Goal: Information Seeking & Learning: Learn about a topic

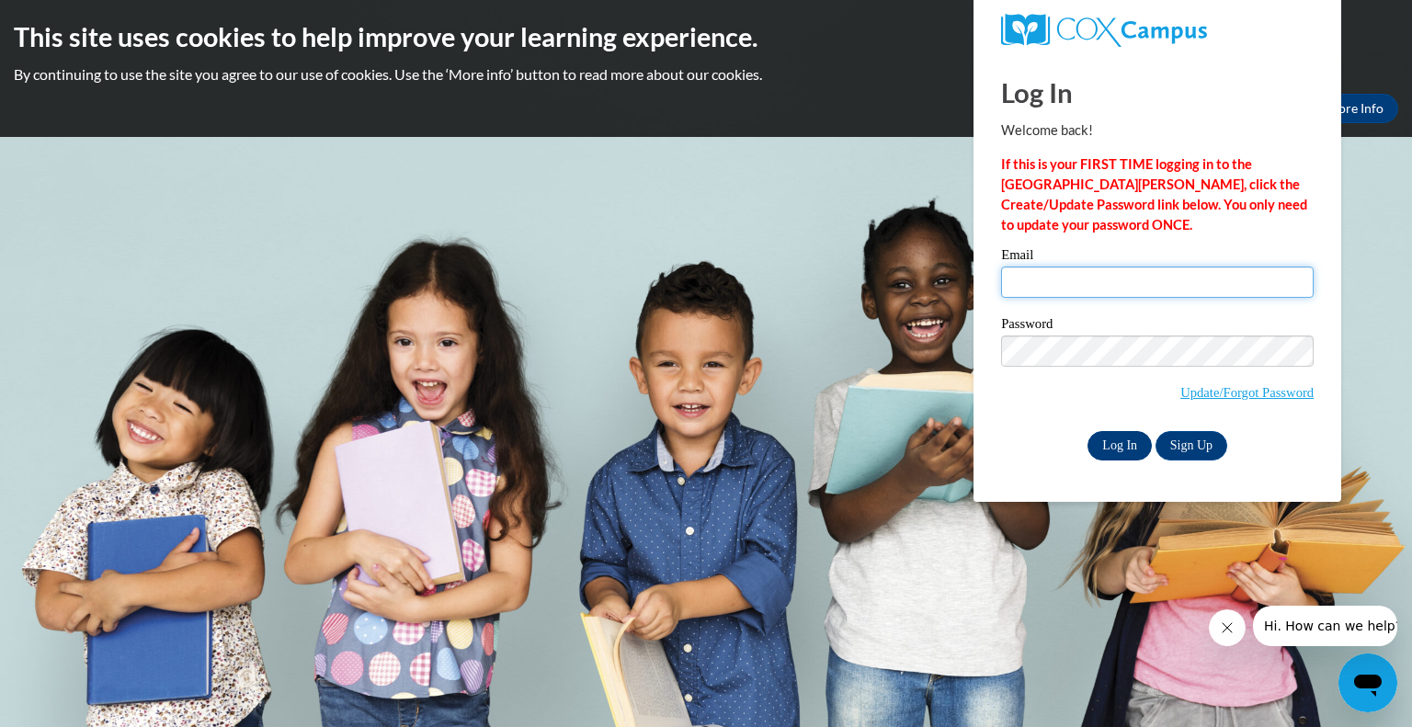
type input "[EMAIL_ADDRESS][DOMAIN_NAME]"
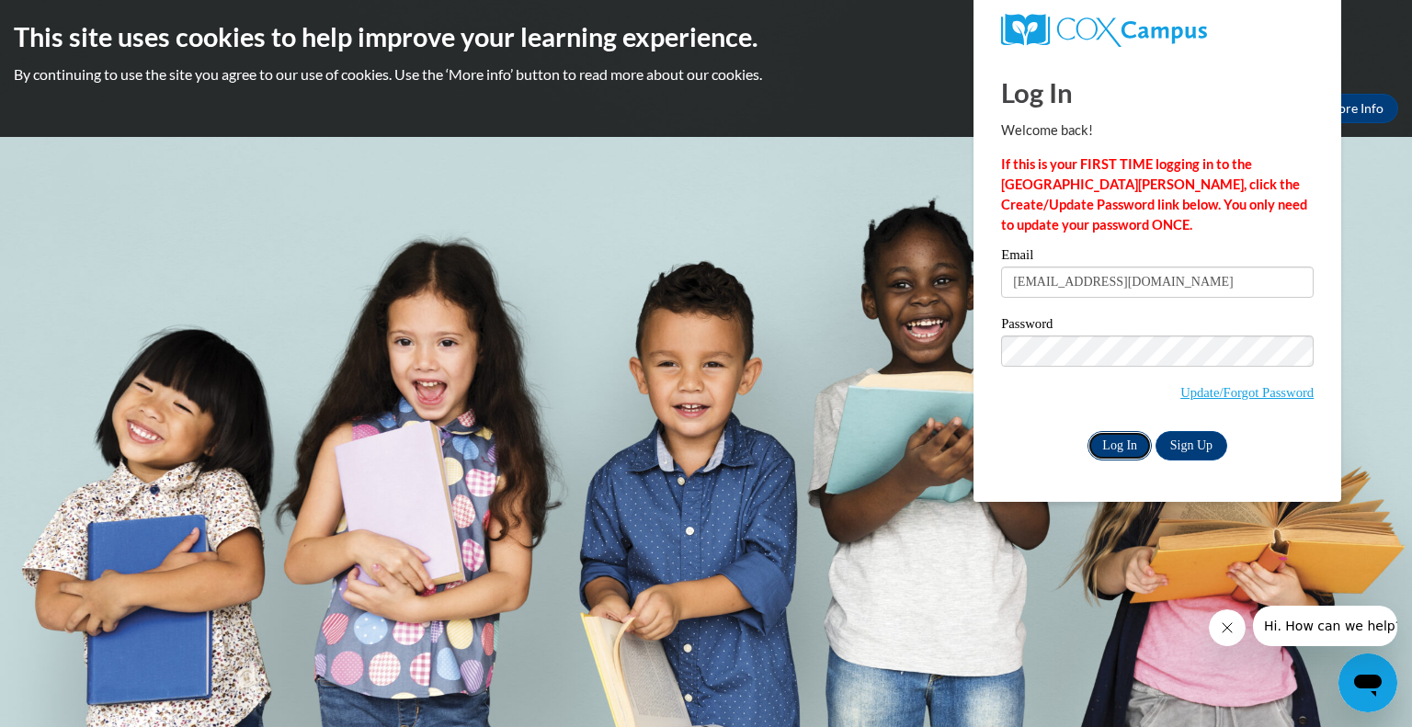
click at [1120, 448] on input "Log In" at bounding box center [1120, 445] width 64 height 29
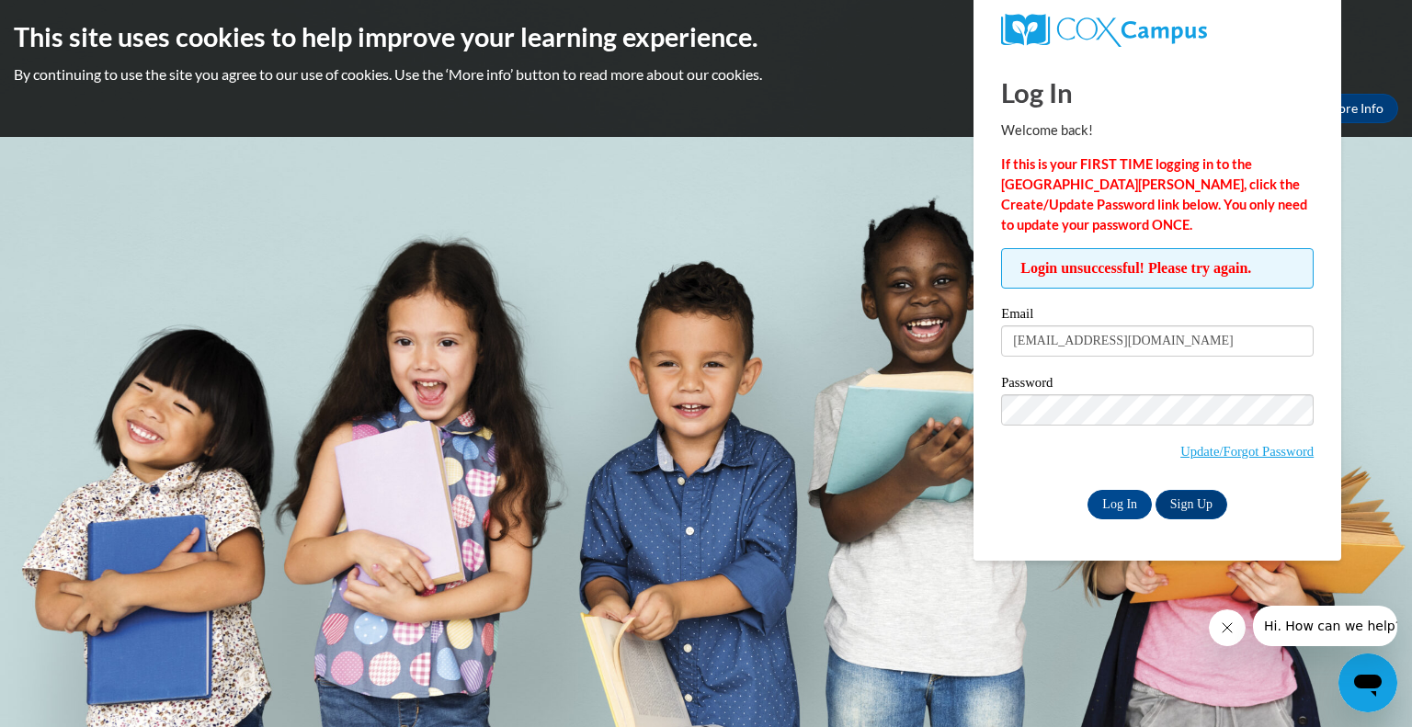
click at [768, 218] on body "This site uses cookies to help improve your learning experience. By continuing …" at bounding box center [706, 363] width 1412 height 727
click at [1113, 509] on input "Log In" at bounding box center [1120, 504] width 64 height 29
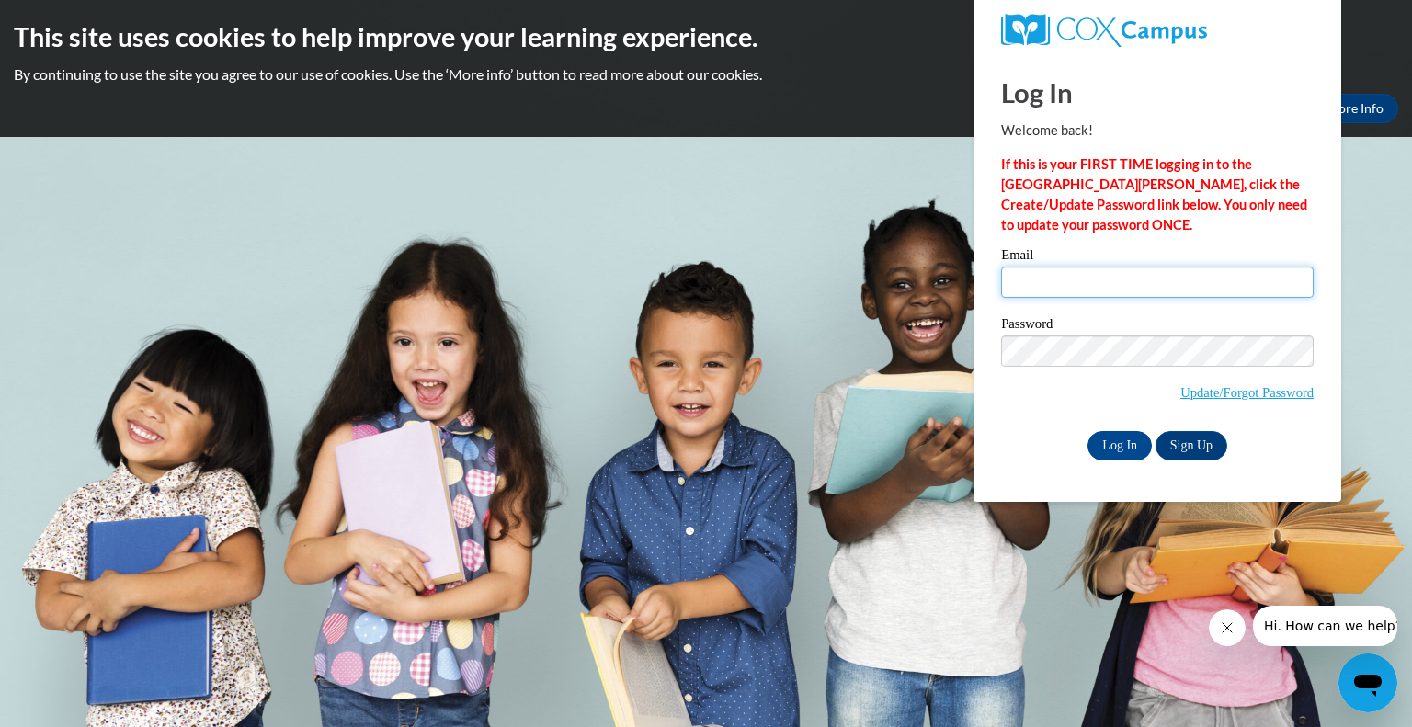
type input "[EMAIL_ADDRESS][DOMAIN_NAME]"
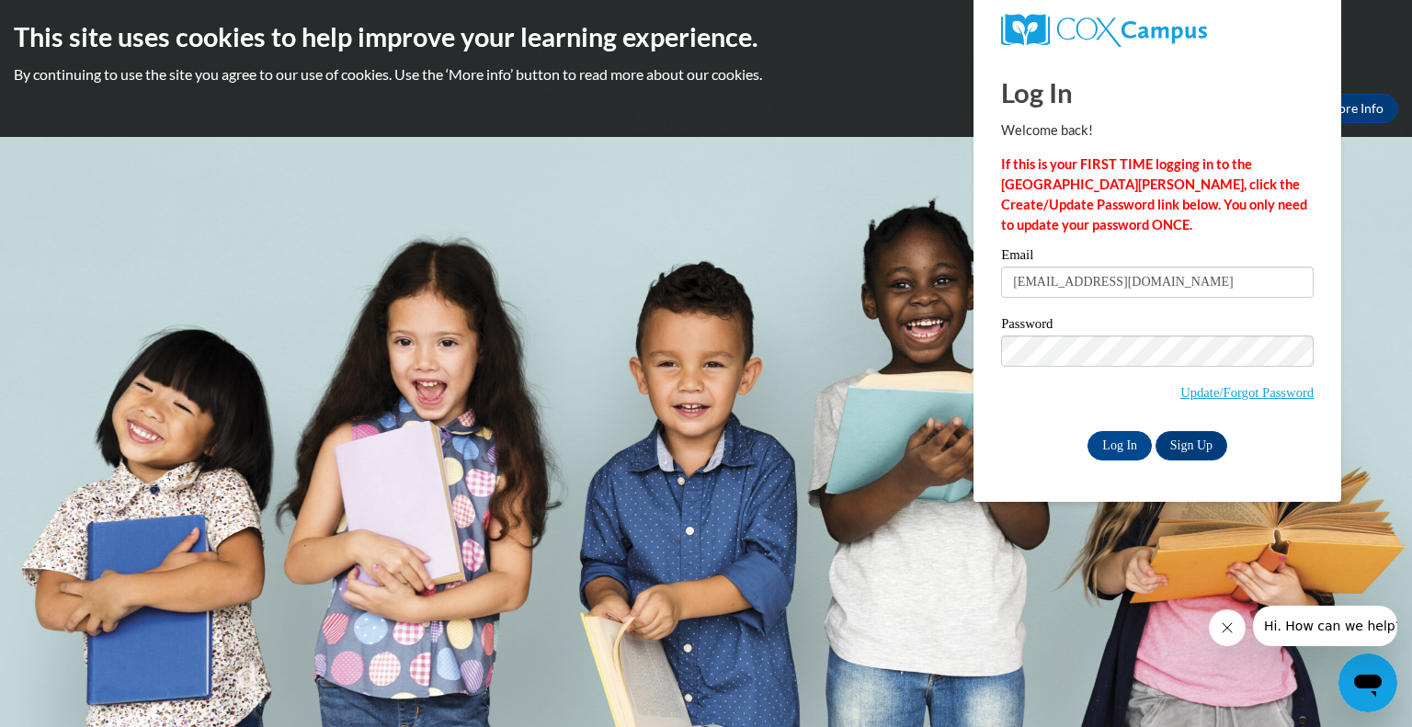
click at [1133, 573] on body "This site uses cookies to help improve your learning experience. By continuing …" at bounding box center [706, 363] width 1412 height 727
click at [1107, 442] on input "Log In" at bounding box center [1120, 445] width 64 height 29
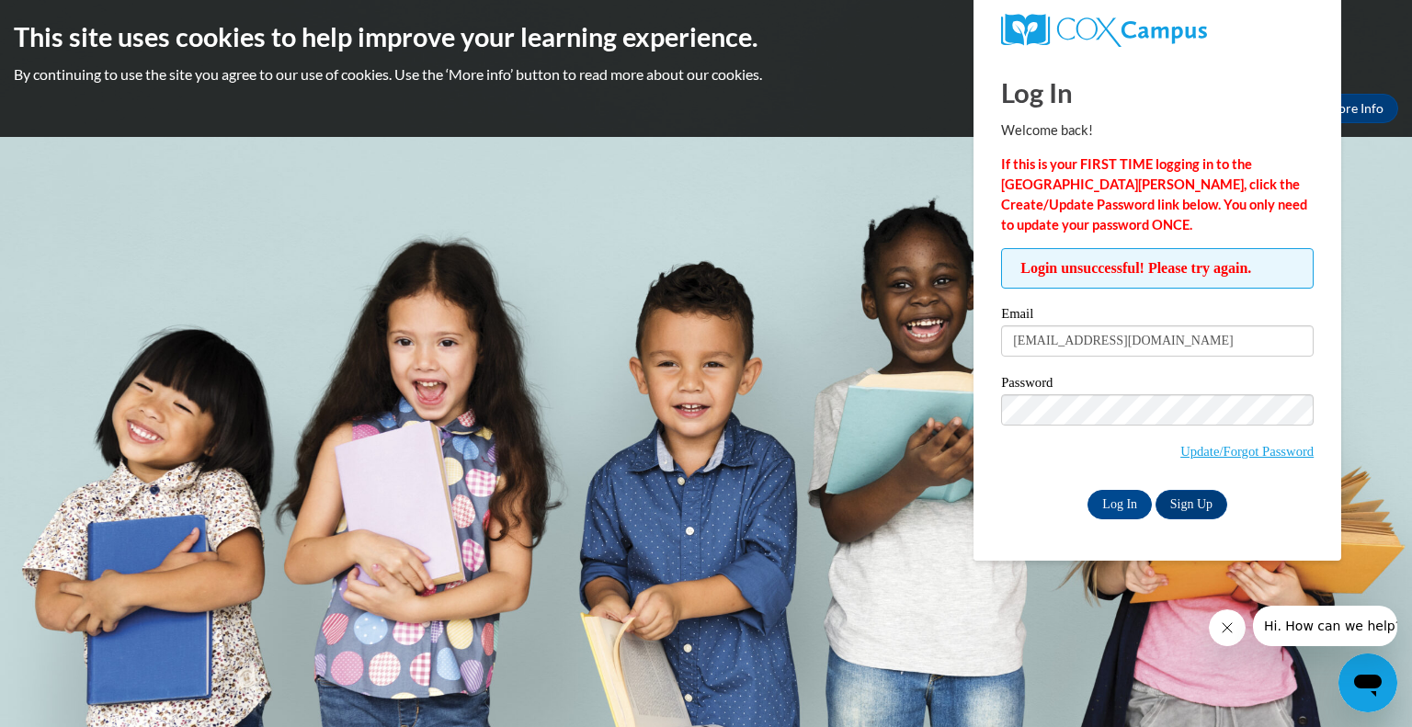
click at [849, 444] on body "This site uses cookies to help improve your learning experience. By continuing …" at bounding box center [706, 363] width 1412 height 727
click at [1127, 499] on input "Log In" at bounding box center [1120, 504] width 64 height 29
click at [585, 126] on div "This site uses cookies to help improve your learning experience. By continuing …" at bounding box center [706, 68] width 1412 height 137
click at [1253, 450] on link "Update/Forgot Password" at bounding box center [1246, 451] width 133 height 15
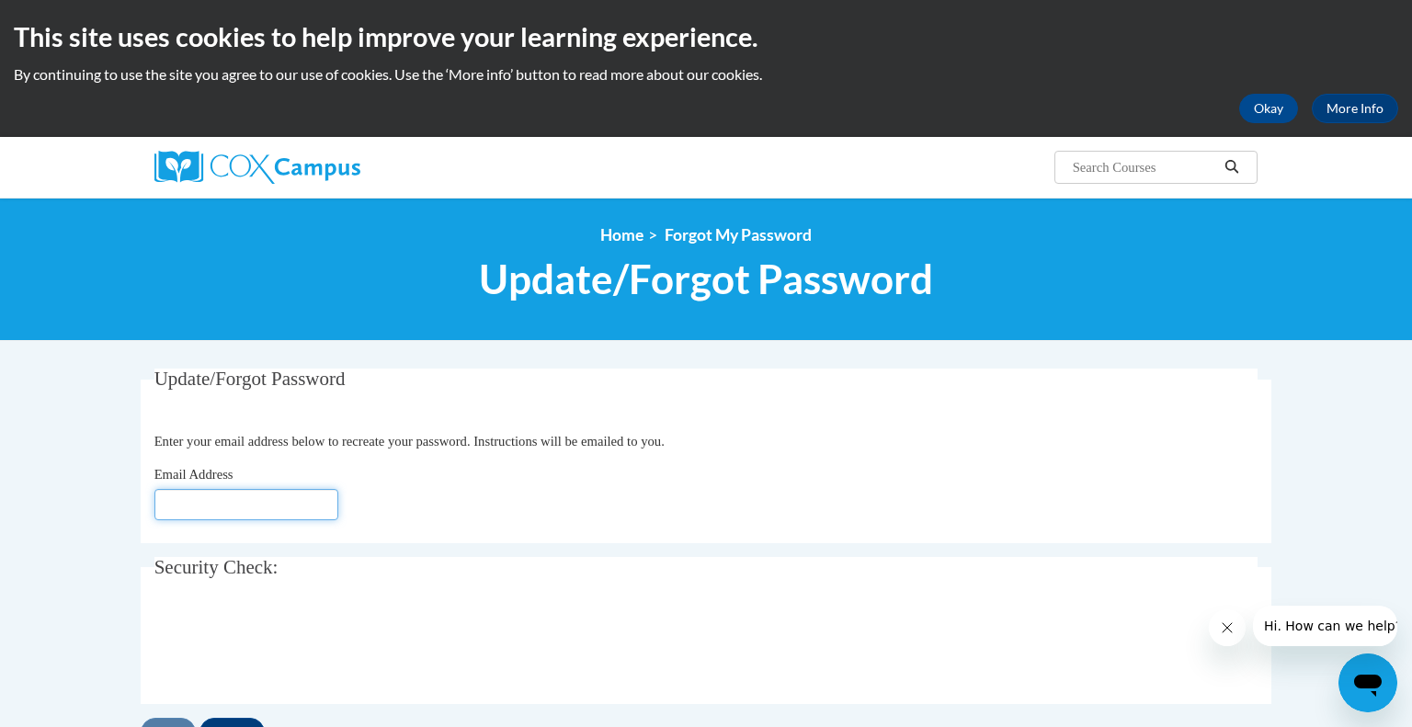
click at [268, 506] on input "Email Address" at bounding box center [246, 504] width 184 height 31
type input "[EMAIL_ADDRESS][DOMAIN_NAME]"
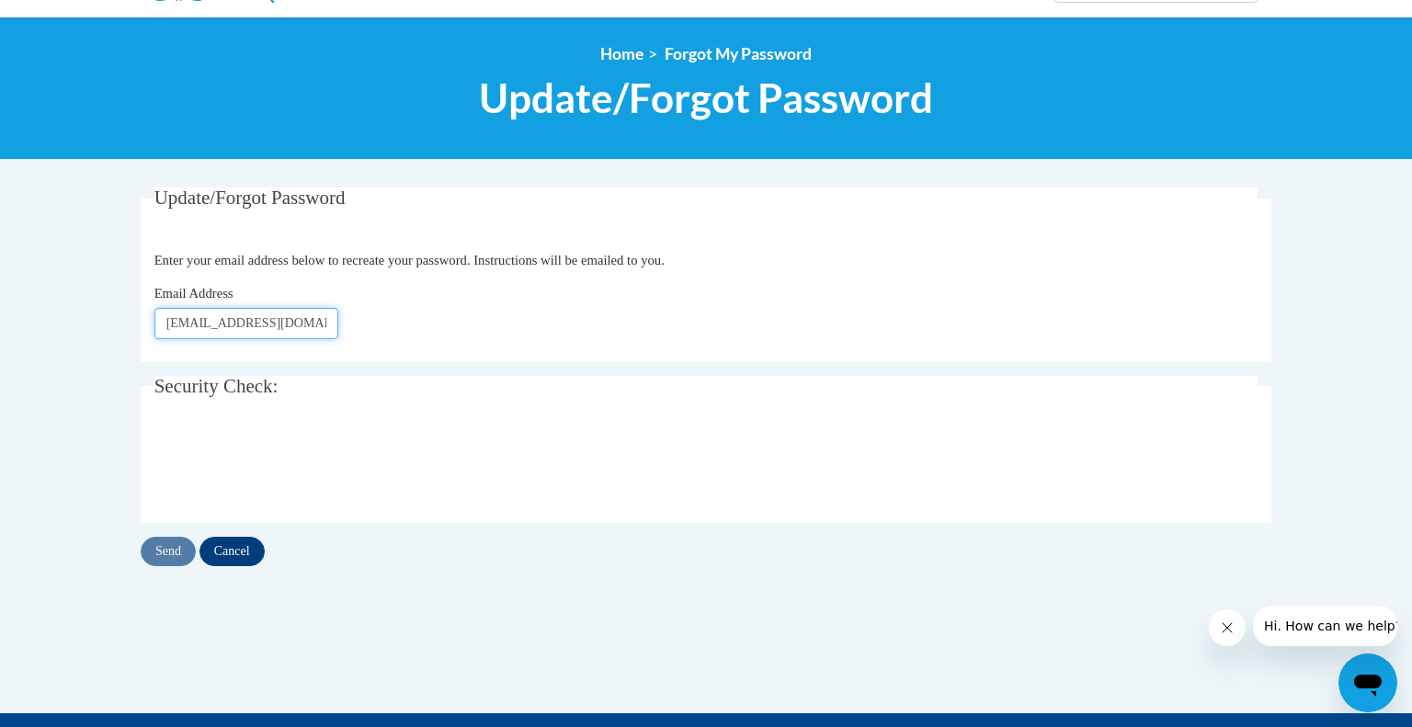
scroll to position [182, 0]
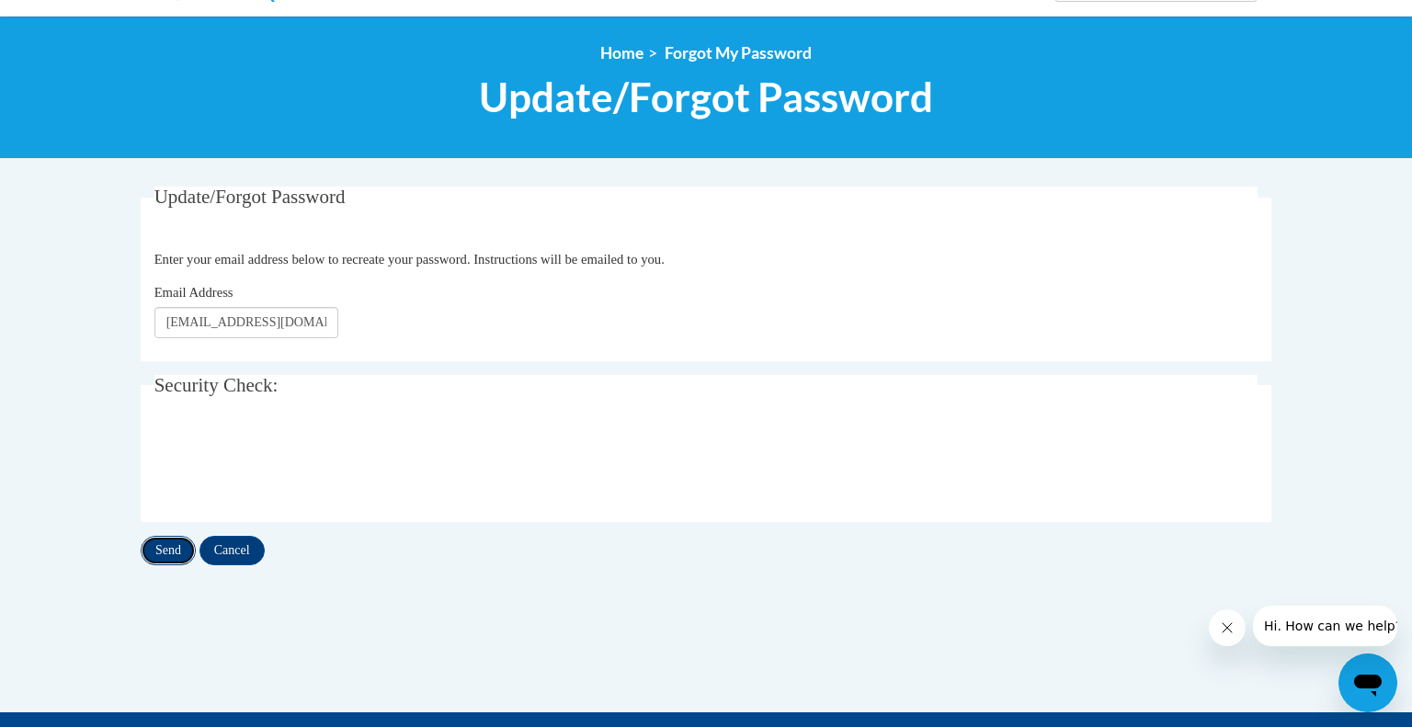
click at [171, 542] on input "Send" at bounding box center [168, 550] width 55 height 29
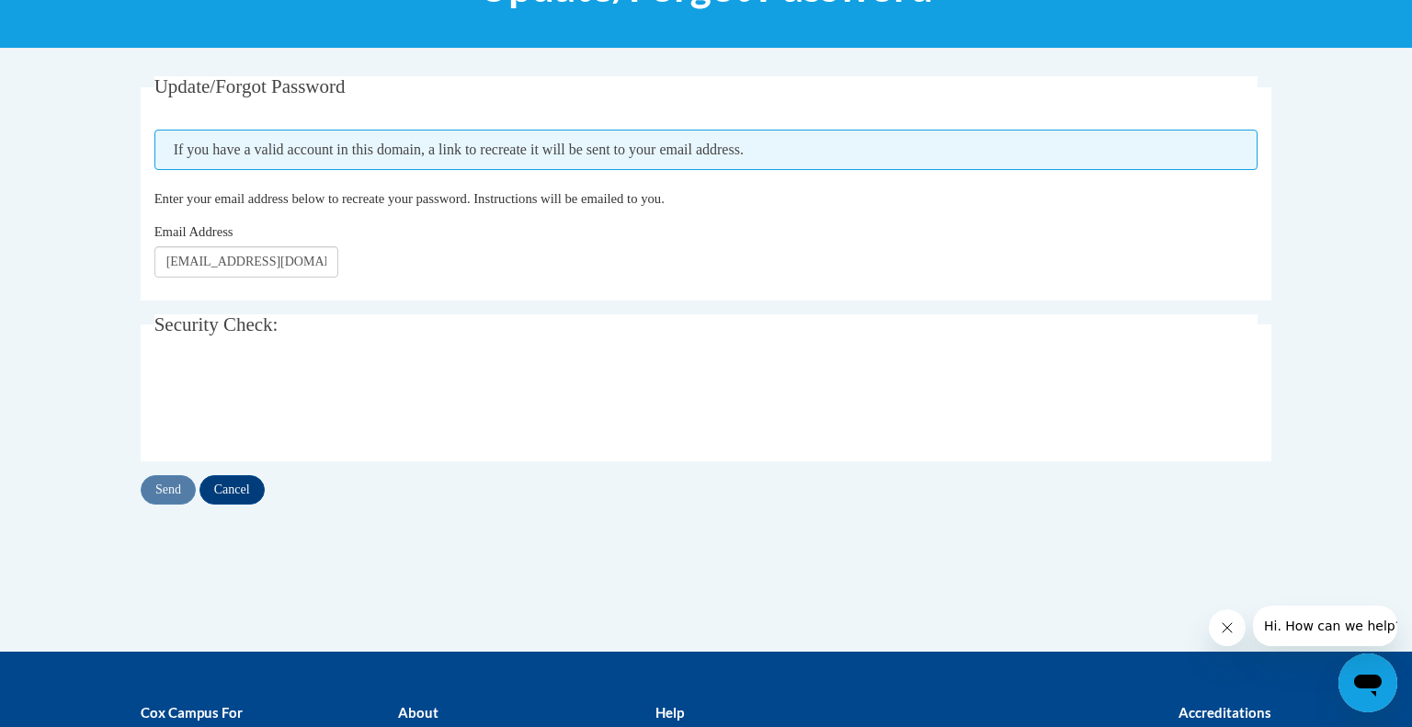
scroll to position [291, 0]
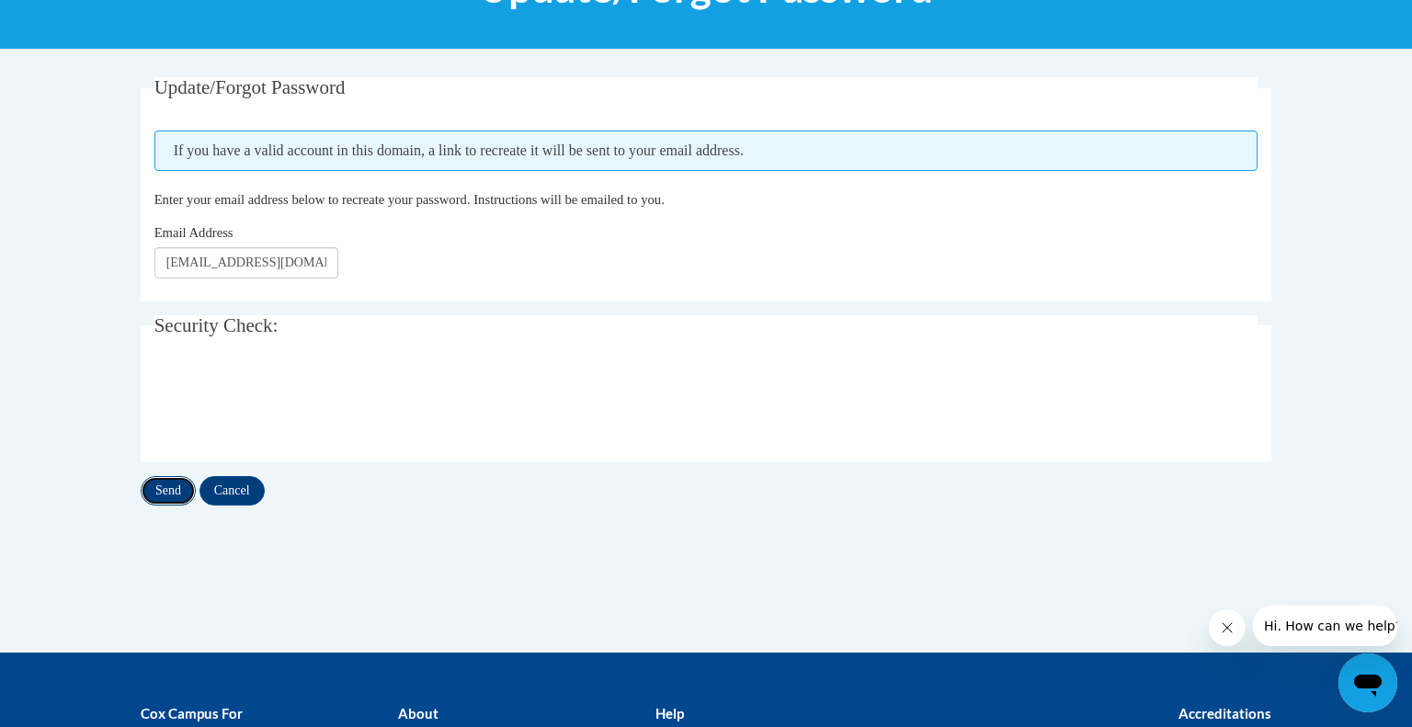
click at [178, 491] on input "Send" at bounding box center [168, 490] width 55 height 29
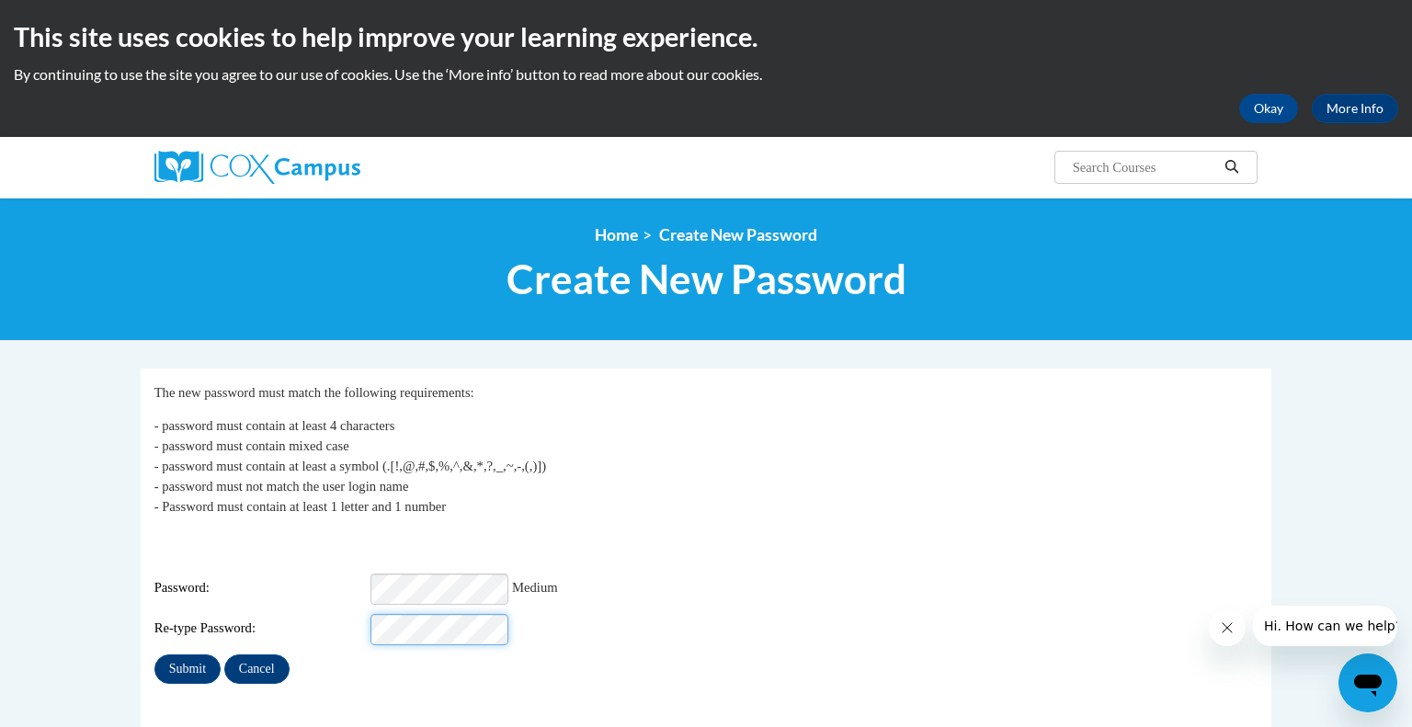
click at [154, 655] on input "Submit" at bounding box center [187, 669] width 66 height 29
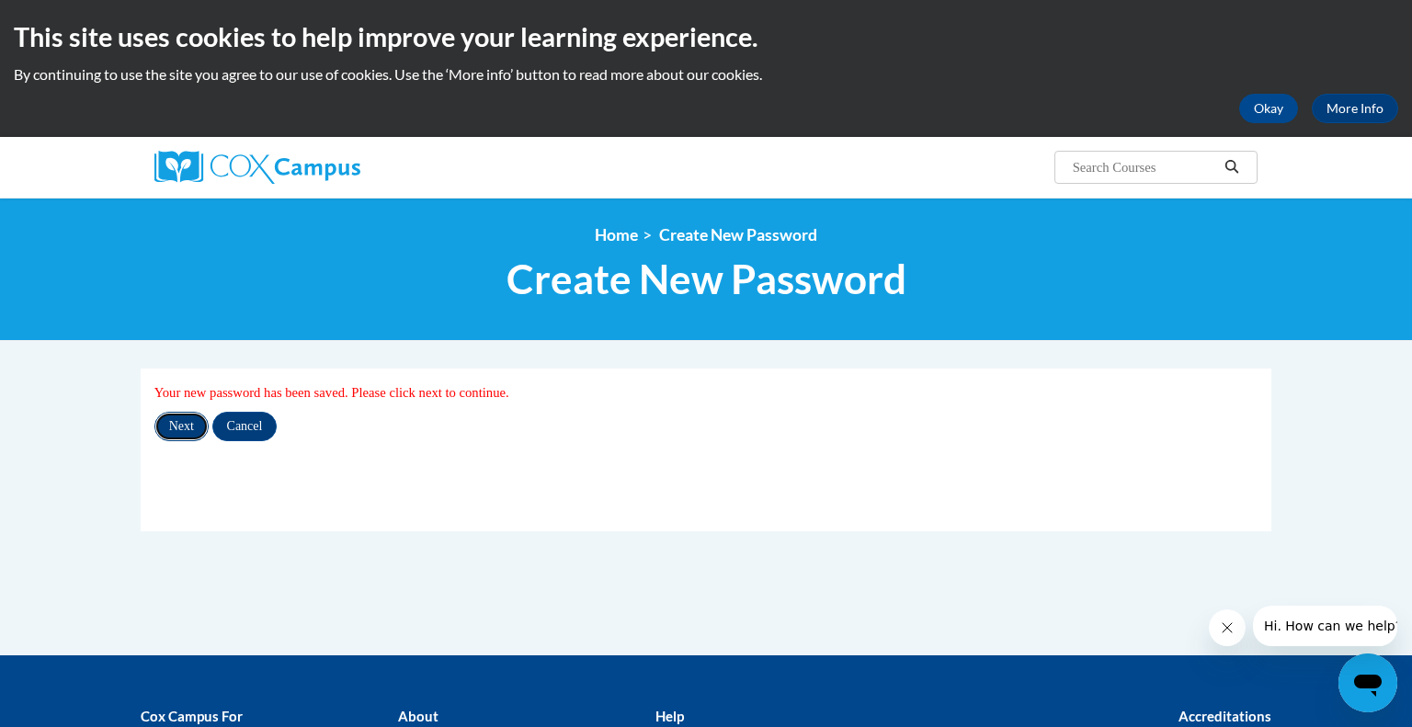
click at [191, 428] on input "Next" at bounding box center [181, 426] width 54 height 29
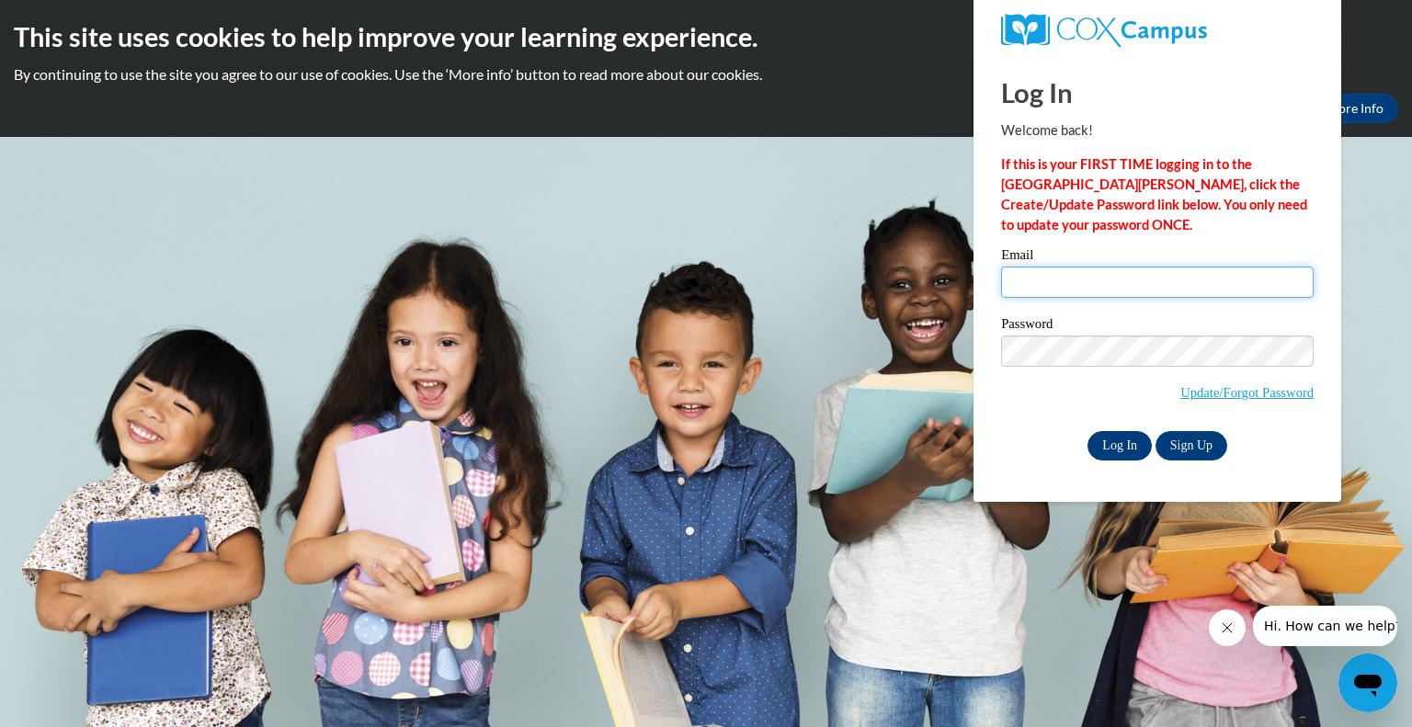
type input "cfujinaka@grafton.k12.wi.us"
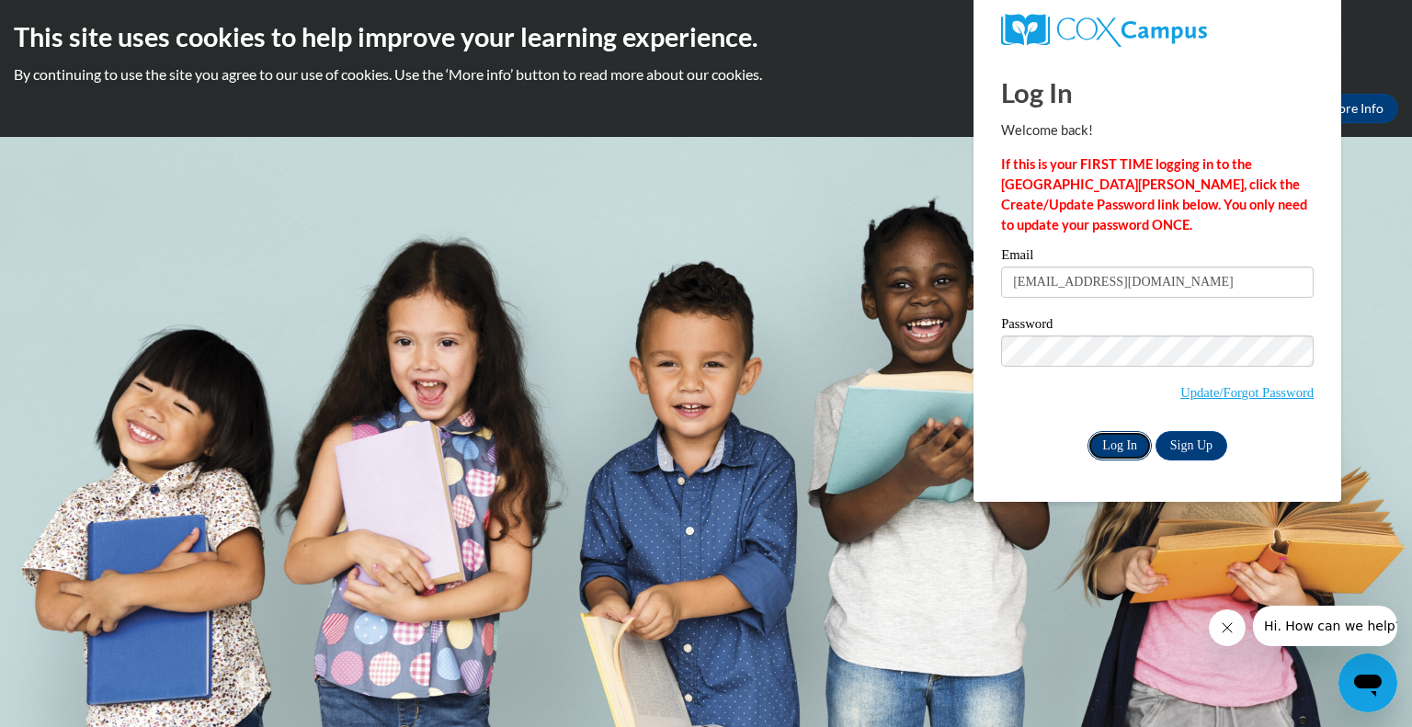
click at [1109, 443] on input "Log In" at bounding box center [1120, 445] width 64 height 29
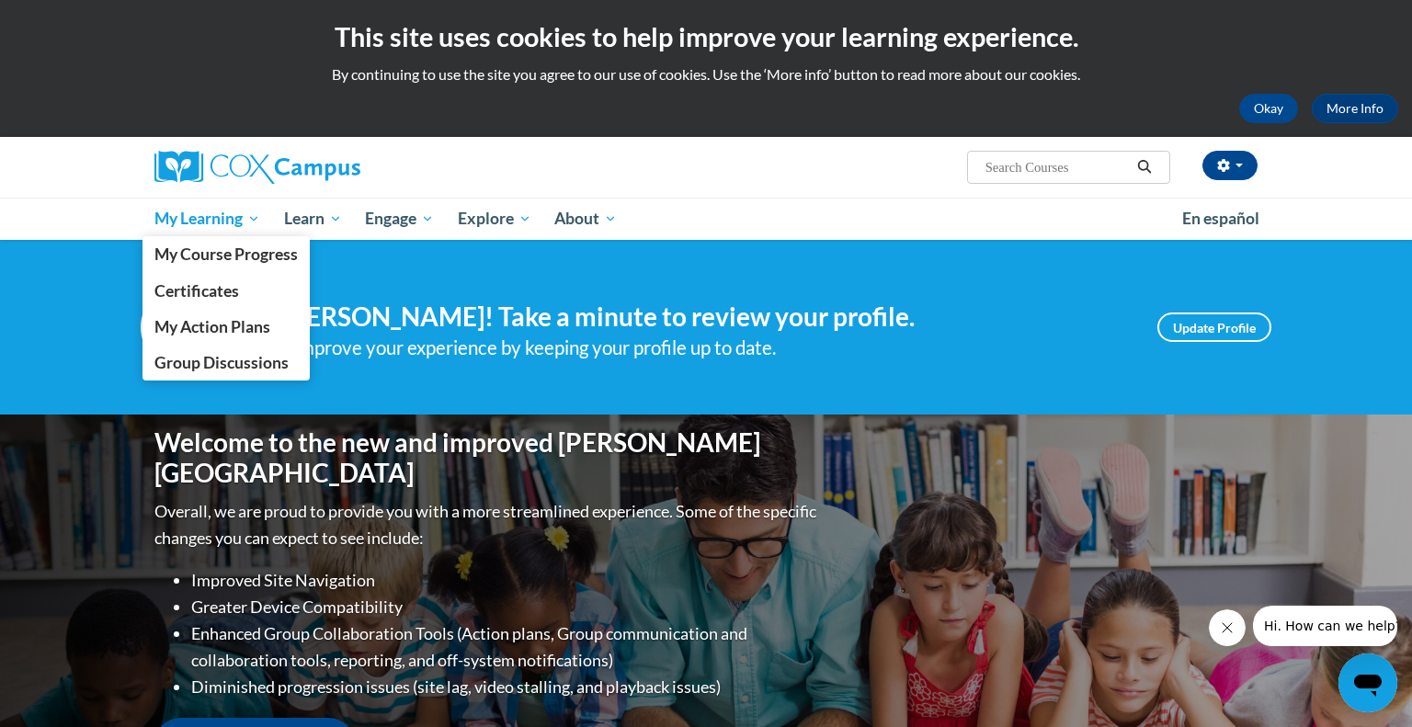
click at [231, 223] on span "My Learning" at bounding box center [207, 219] width 106 height 22
click at [237, 254] on span "My Course Progress" at bounding box center [225, 254] width 143 height 19
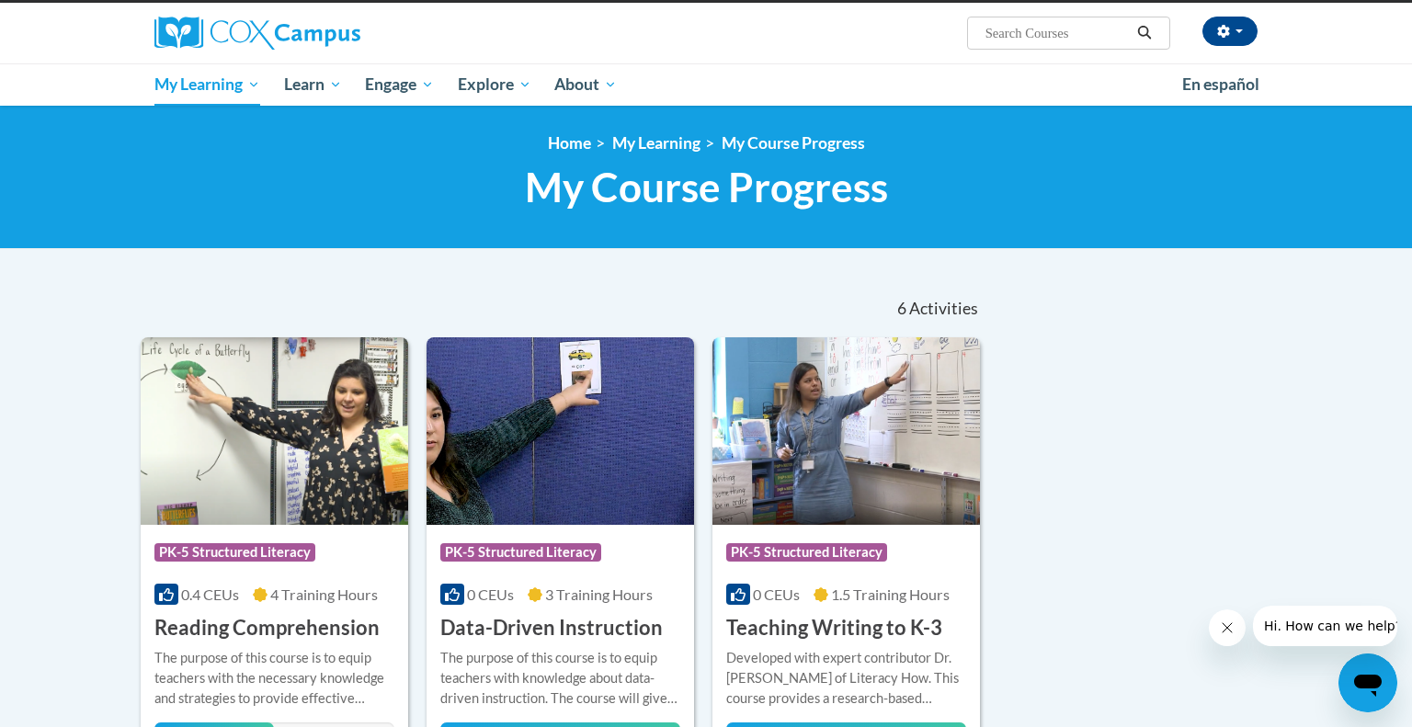
scroll to position [140, 0]
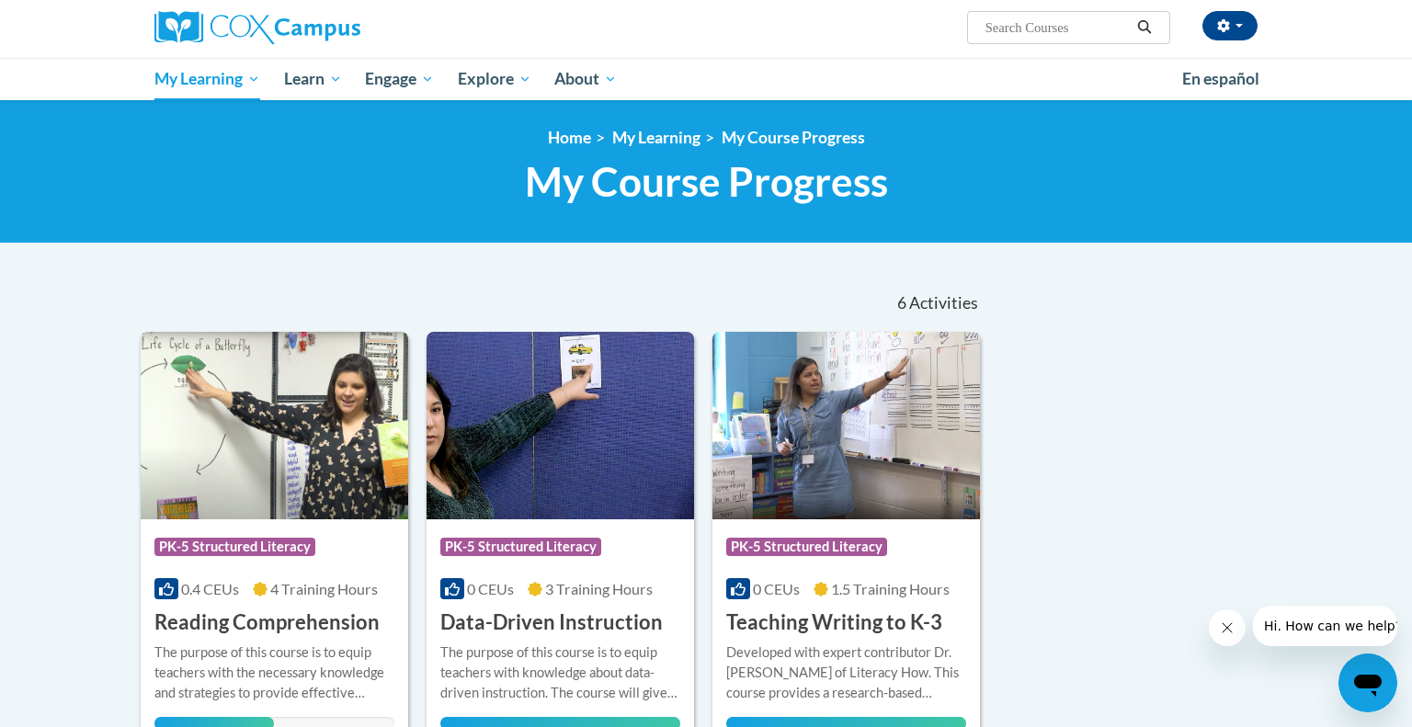
click at [229, 408] on img at bounding box center [275, 426] width 268 height 188
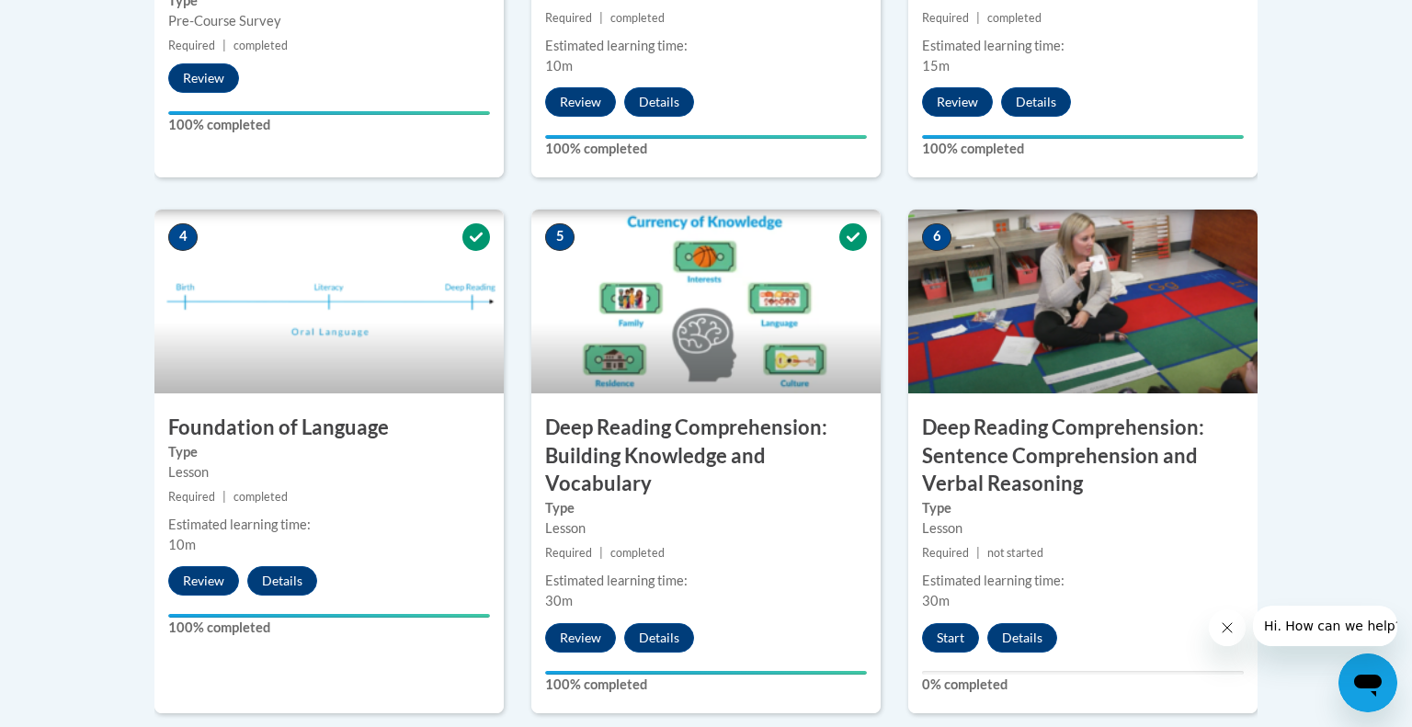
scroll to position [918, 0]
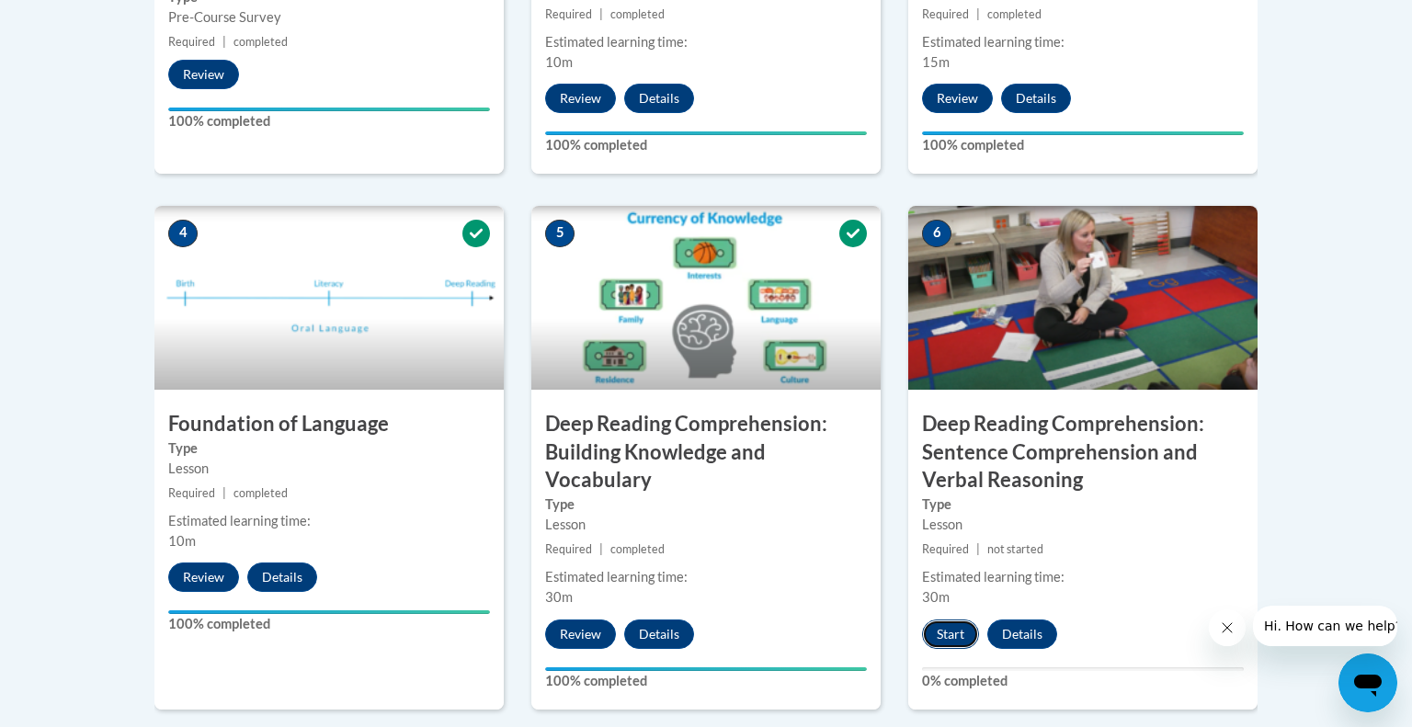
click at [952, 632] on button "Start" at bounding box center [950, 634] width 57 height 29
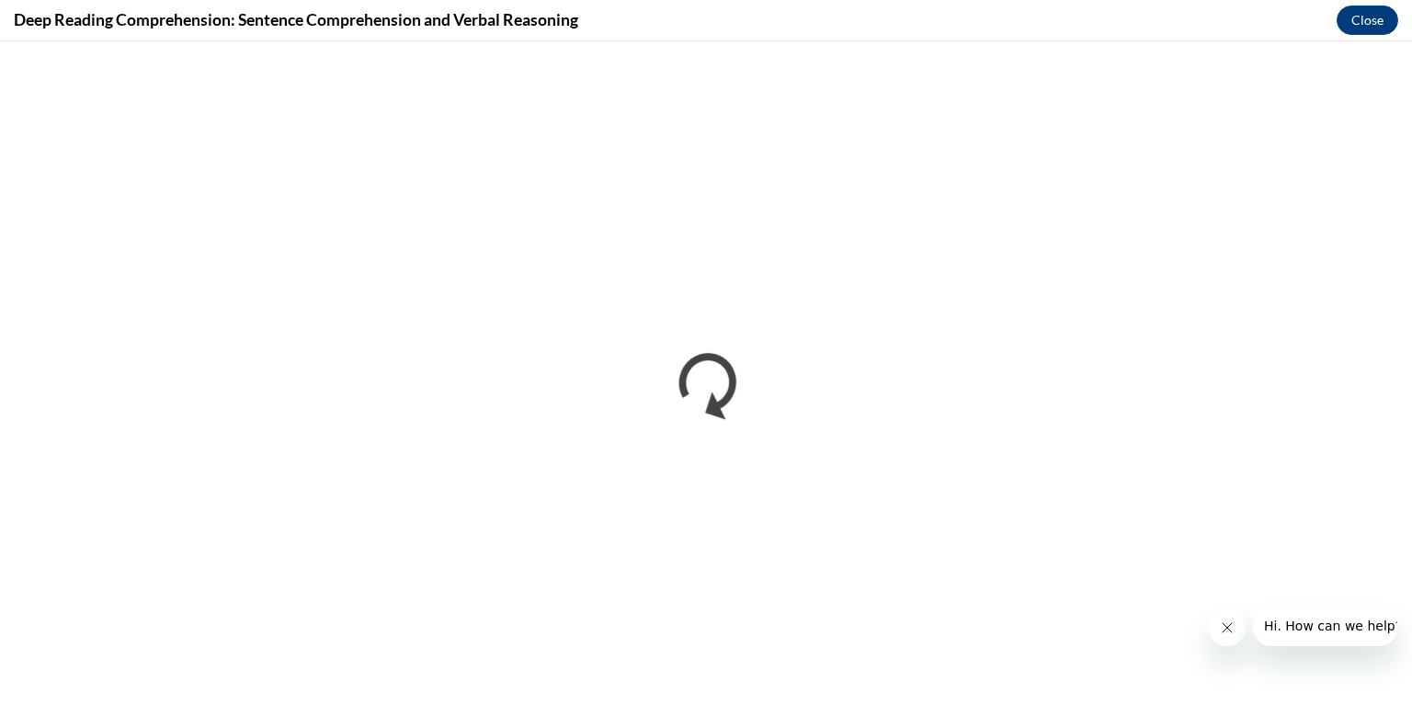
scroll to position [0, 0]
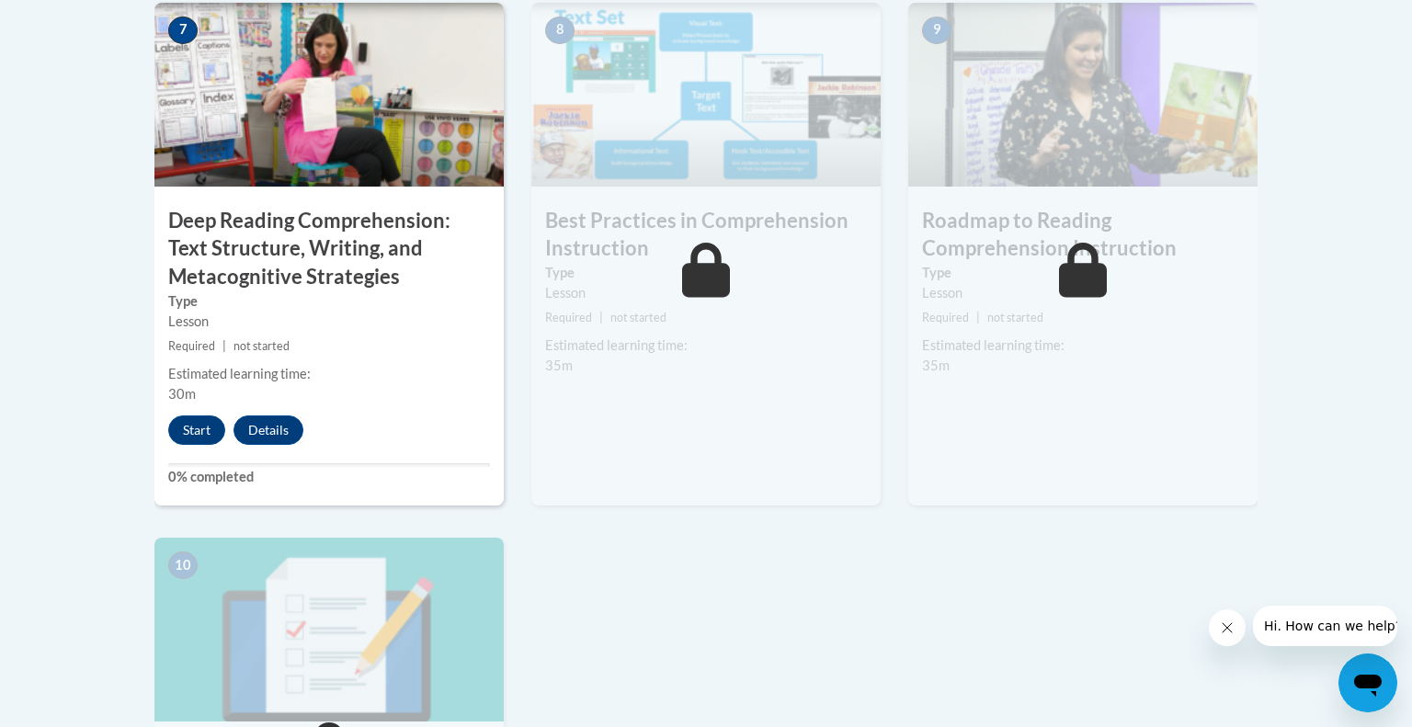
scroll to position [1651, 0]
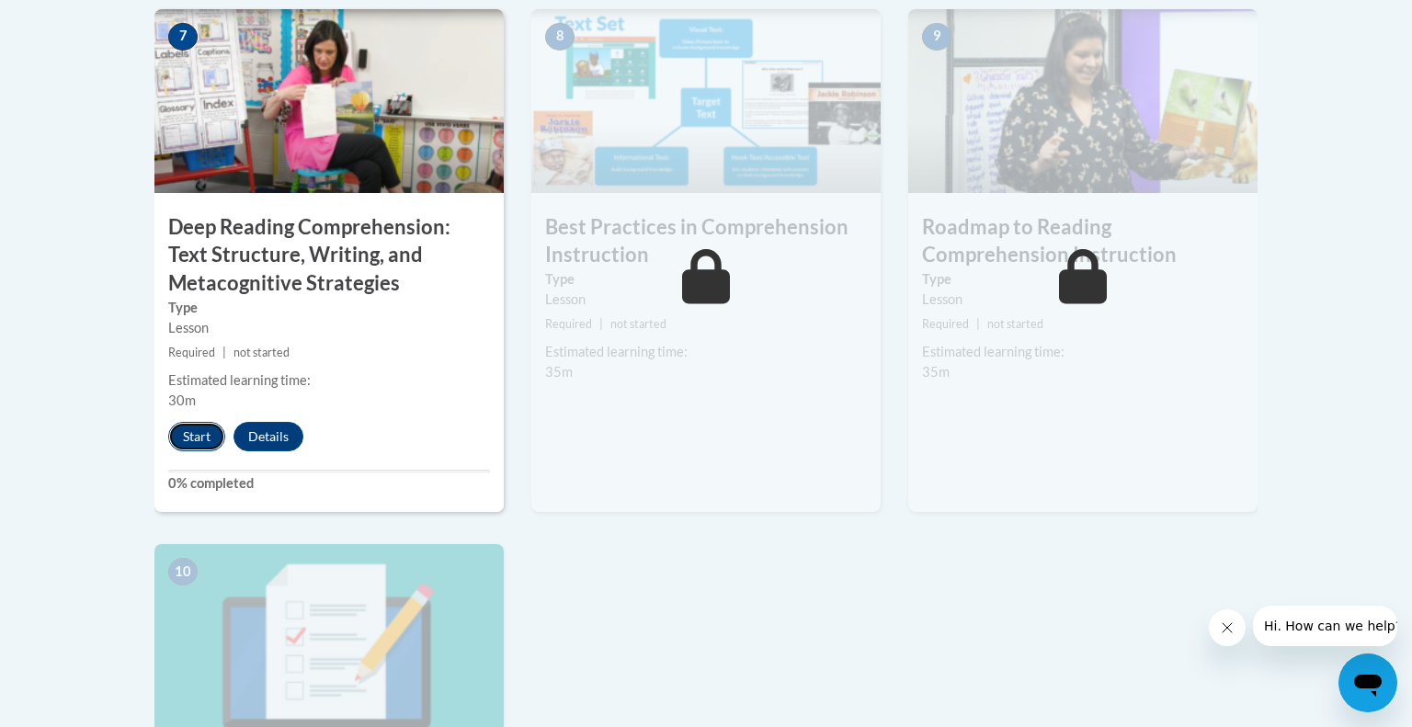
click at [204, 437] on button "Start" at bounding box center [196, 436] width 57 height 29
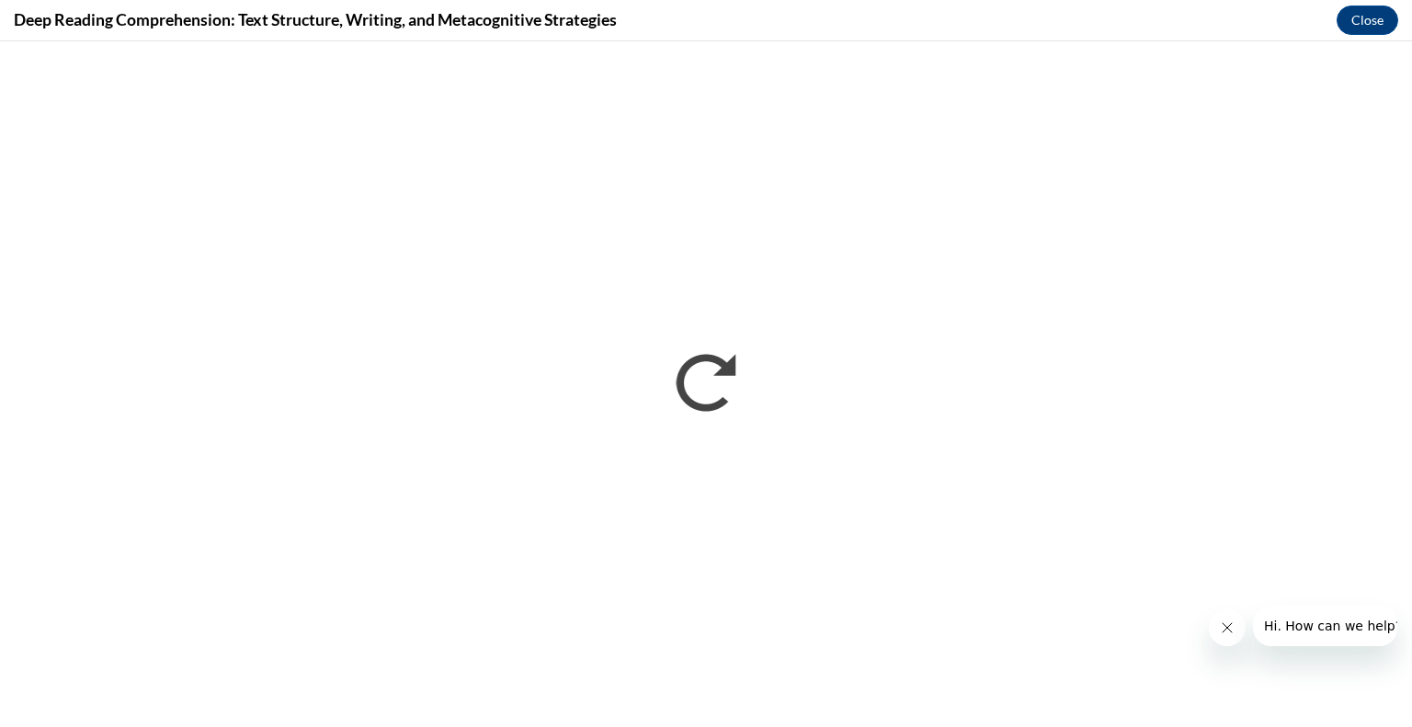
scroll to position [0, 0]
